Goal: Check status: Check status

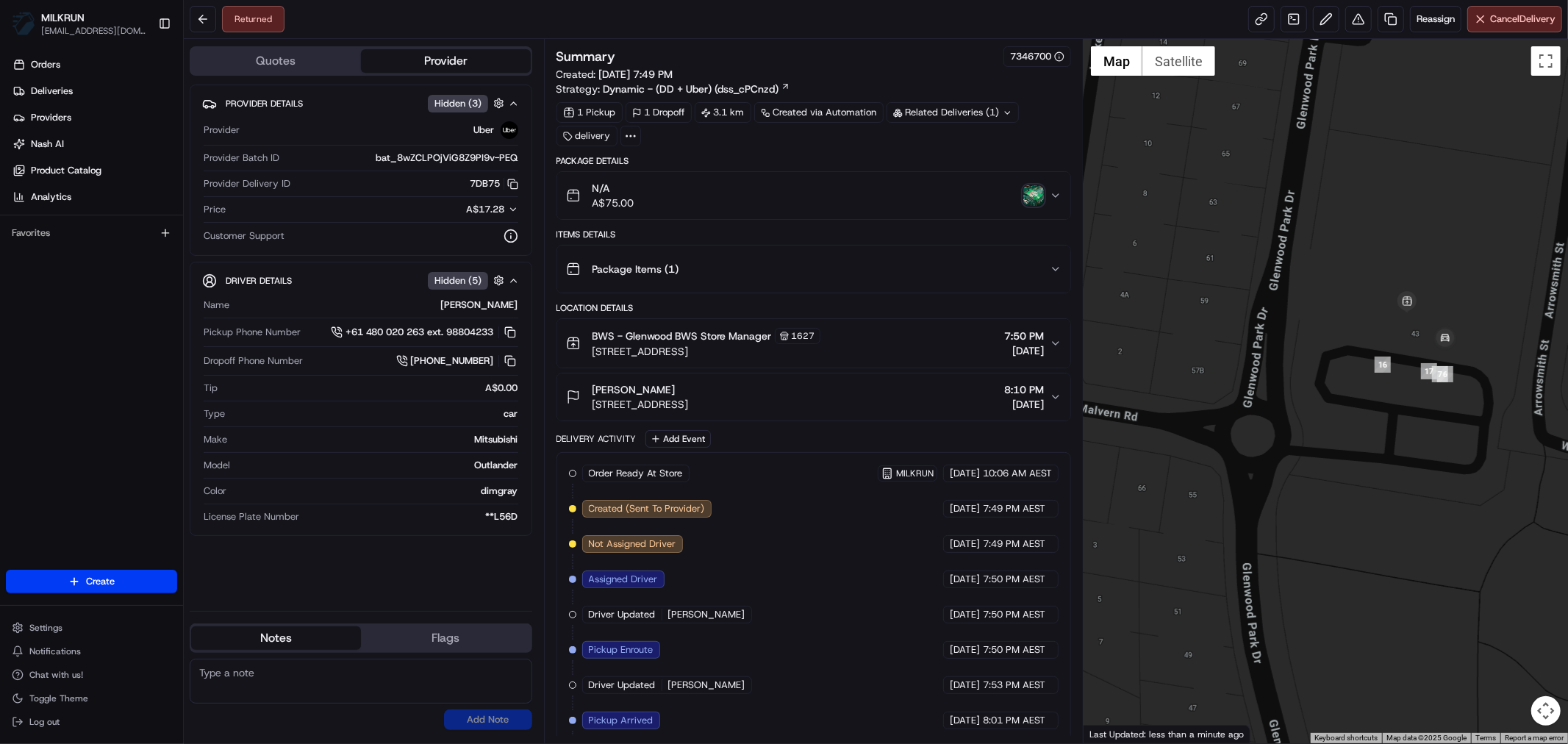
click at [1033, 198] on img "button" at bounding box center [1034, 195] width 21 height 21
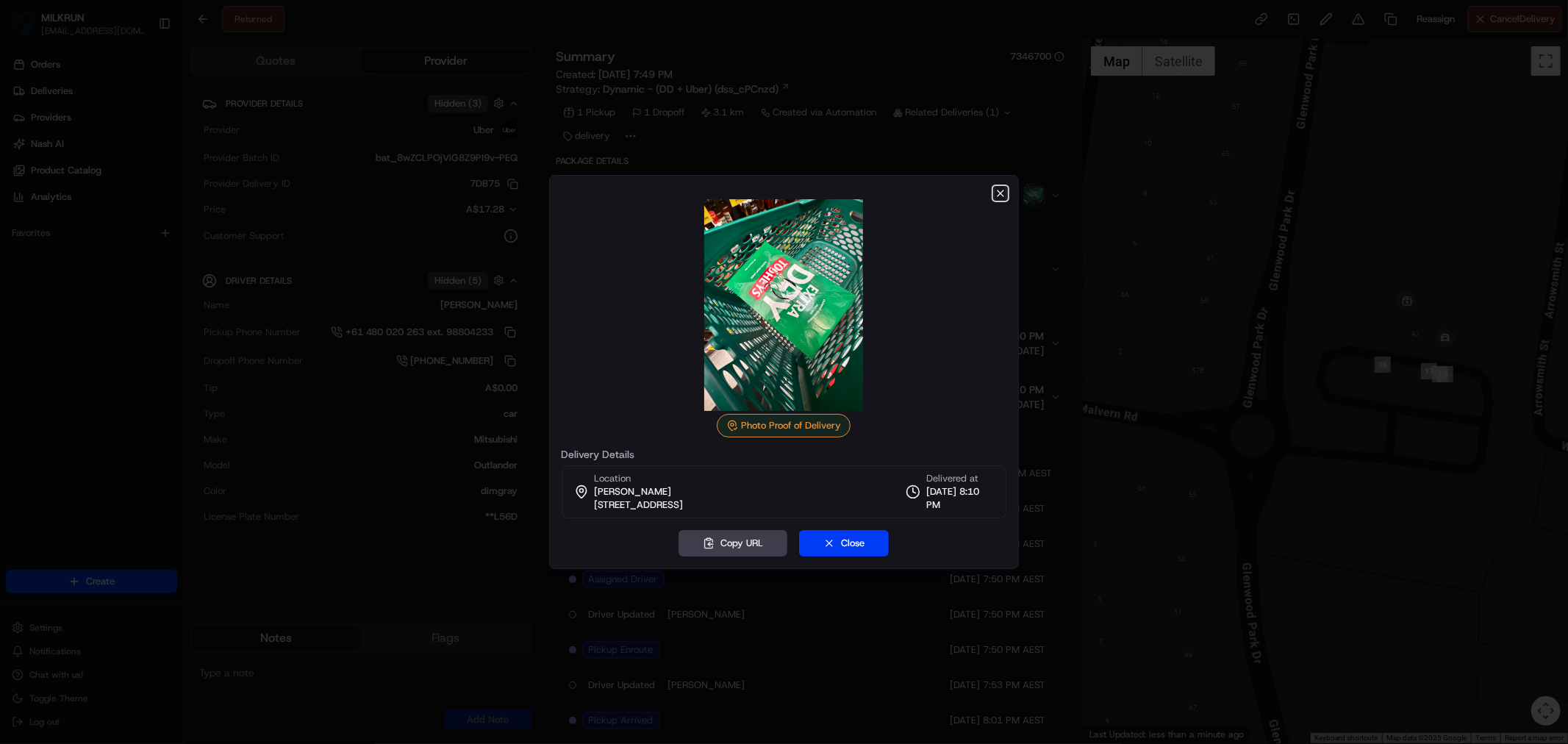
click at [1002, 191] on icon "button" at bounding box center [1000, 193] width 12 height 12
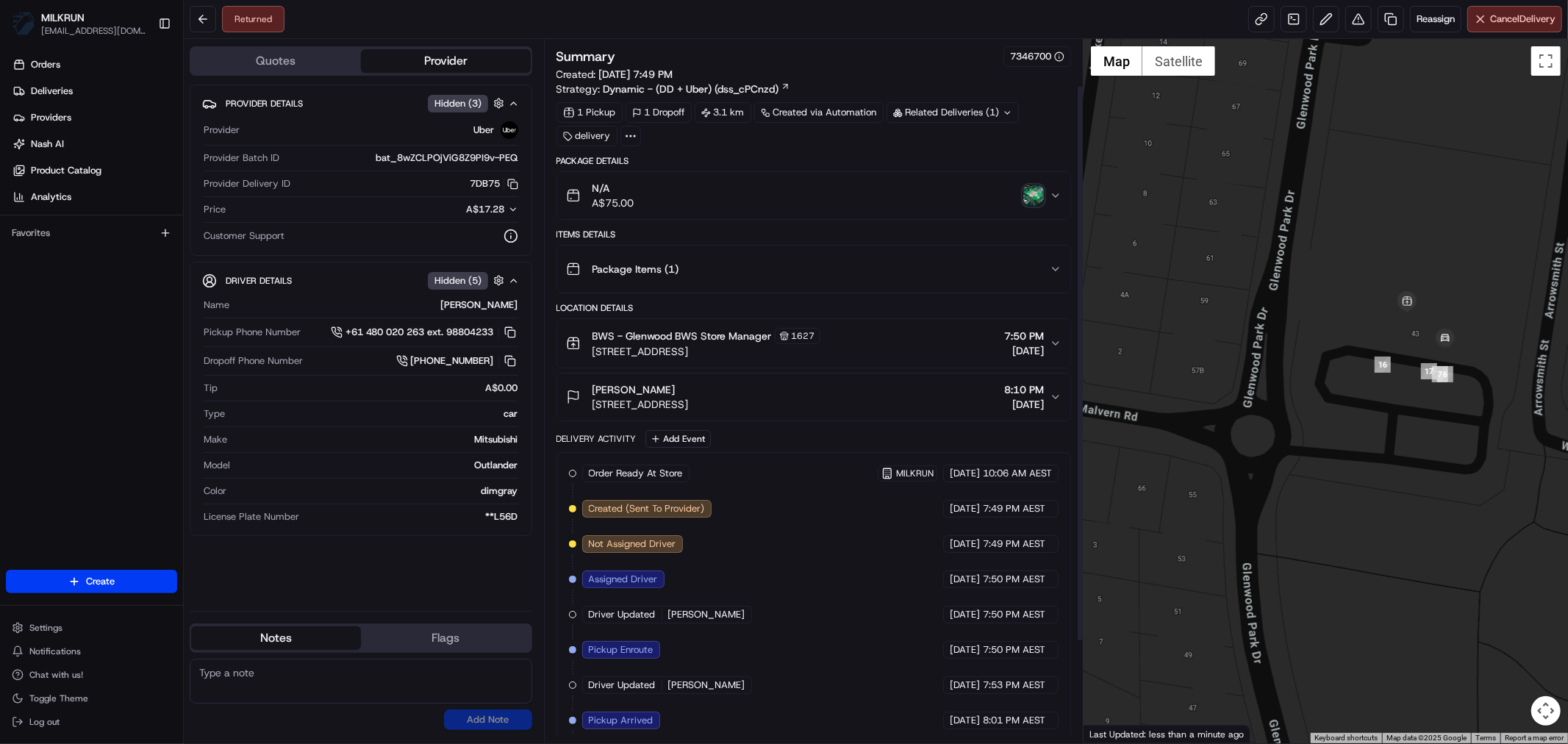
scroll to position [186, 0]
